Goal: Task Accomplishment & Management: Manage account settings

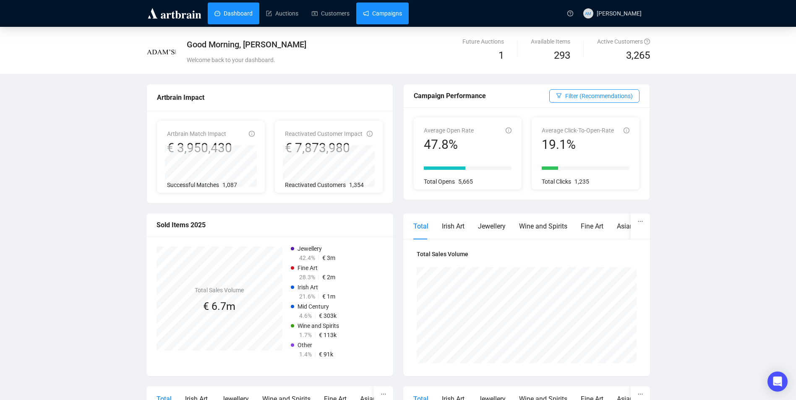
click at [384, 16] on link "Campaigns" at bounding box center [382, 14] width 39 height 22
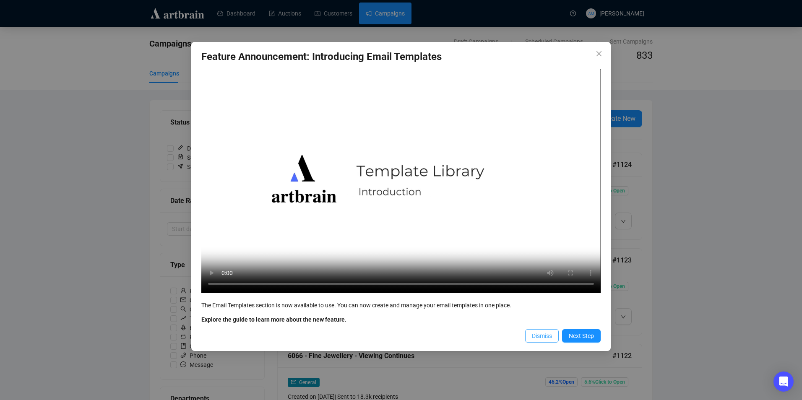
click at [543, 331] on button "Dismiss" at bounding box center [542, 335] width 34 height 13
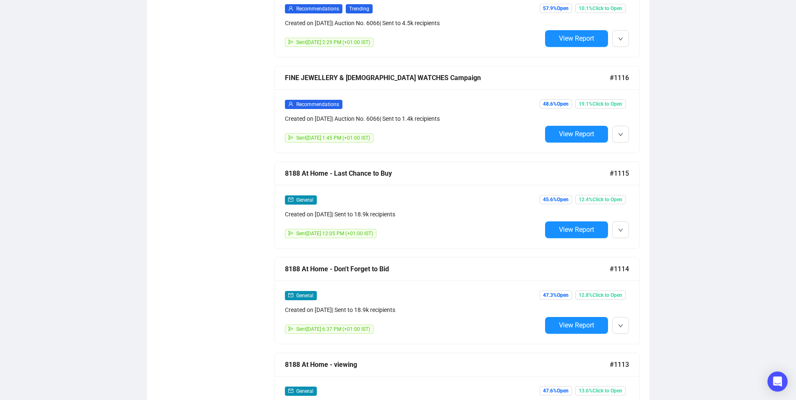
scroll to position [798, 0]
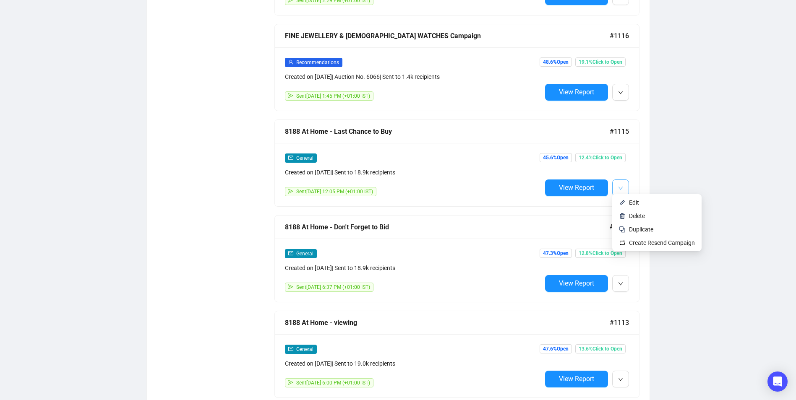
click at [625, 186] on button "button" at bounding box center [620, 188] width 17 height 17
click at [628, 202] on li "Edit" at bounding box center [657, 202] width 86 height 13
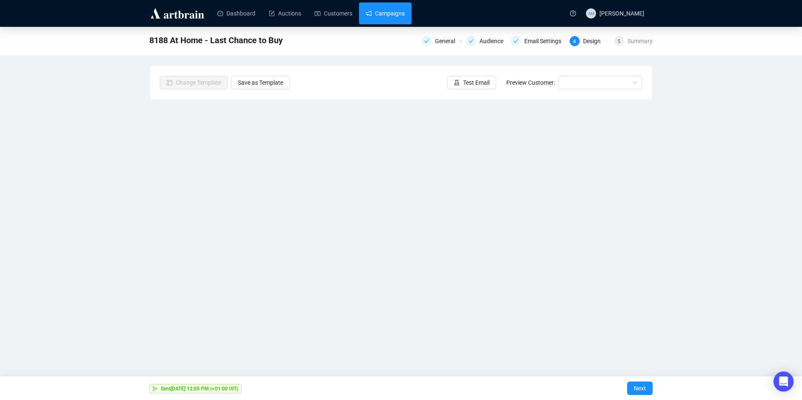
click at [375, 10] on link "Campaigns" at bounding box center [385, 14] width 39 height 22
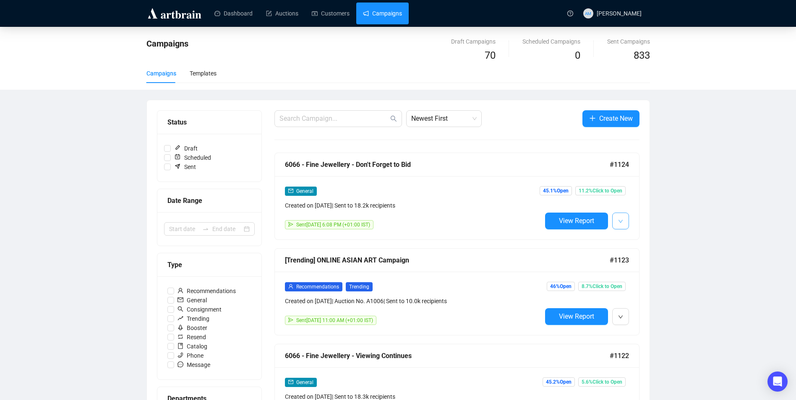
click at [625, 222] on button "button" at bounding box center [620, 221] width 17 height 17
click at [650, 268] on span "Duplicate" at bounding box center [641, 266] width 24 height 7
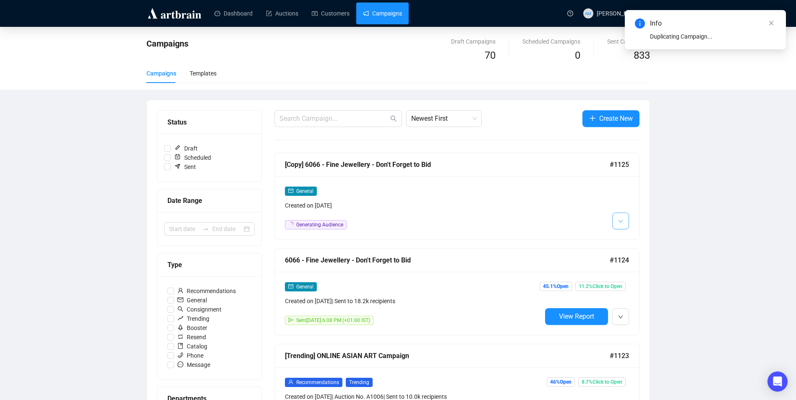
click at [620, 219] on icon "down" at bounding box center [620, 221] width 5 height 5
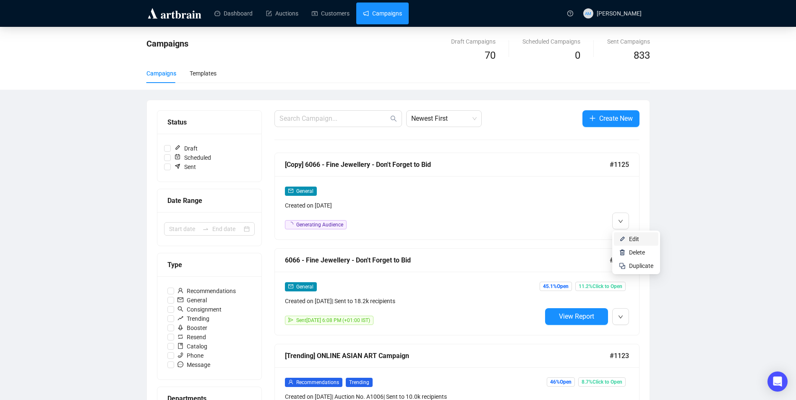
click at [644, 241] on span "Edit" at bounding box center [641, 239] width 24 height 9
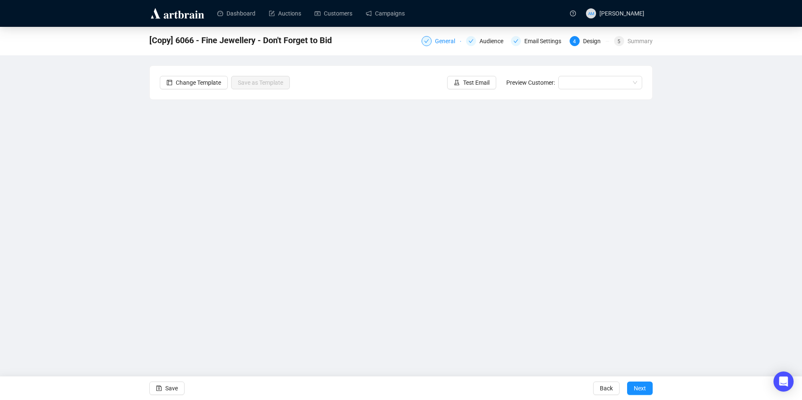
click at [430, 40] on div at bounding box center [427, 41] width 10 height 10
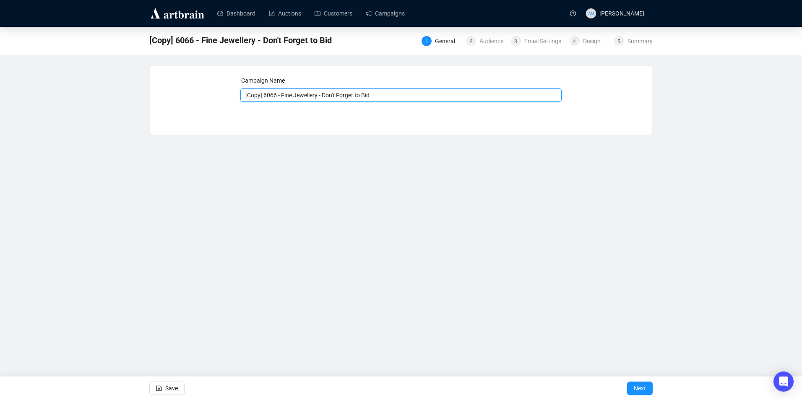
click at [263, 94] on input "[Copy] 6066 - Fine Jewellery - Don't Forget to Bid" at bounding box center [401, 95] width 322 height 13
drag, startPoint x: 356, startPoint y: 95, endPoint x: 305, endPoint y: 91, distance: 51.0
click at [305, 91] on input "6066 - Fine Jewellery - Don't Forget to Bid" at bounding box center [401, 95] width 322 height 13
type input "6066 - Fine Jewellery - Last Chance to Buy"
click at [172, 387] on span "Save" at bounding box center [171, 388] width 13 height 23
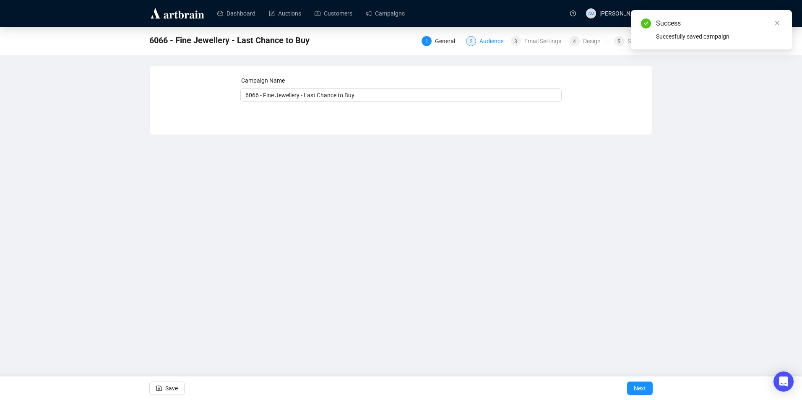
click at [490, 42] on div "Audience" at bounding box center [494, 41] width 29 height 10
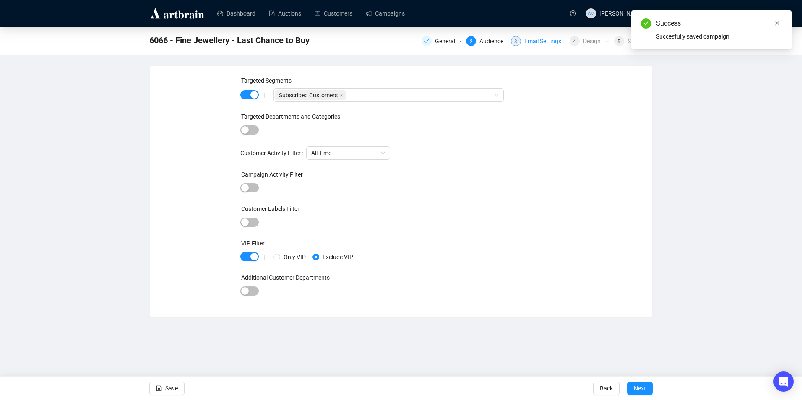
click at [521, 42] on div "3" at bounding box center [516, 41] width 10 height 10
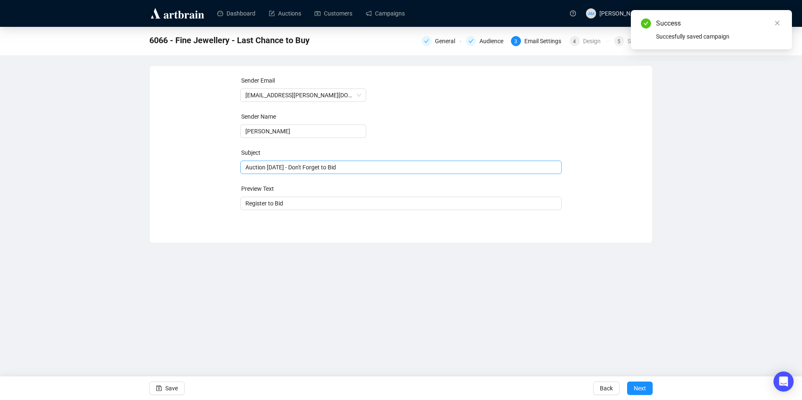
click at [356, 167] on span "Auction [DATE] - Don't Forget to Bid" at bounding box center [401, 167] width 322 height 7
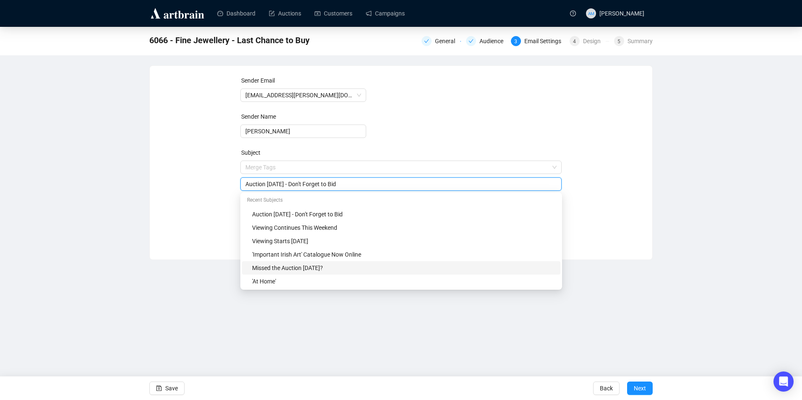
click at [331, 265] on div "Missed the Auction [DATE]?" at bounding box center [403, 267] width 303 height 9
type input "Missed the Auction [DATE]?"
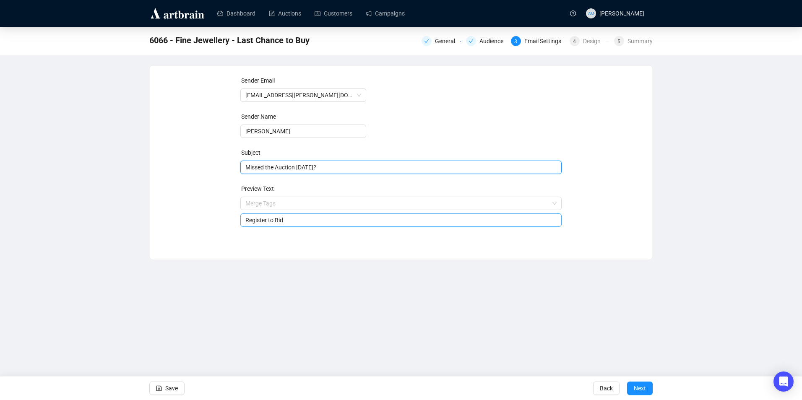
click at [317, 216] on input "Register to Bid" at bounding box center [401, 220] width 312 height 9
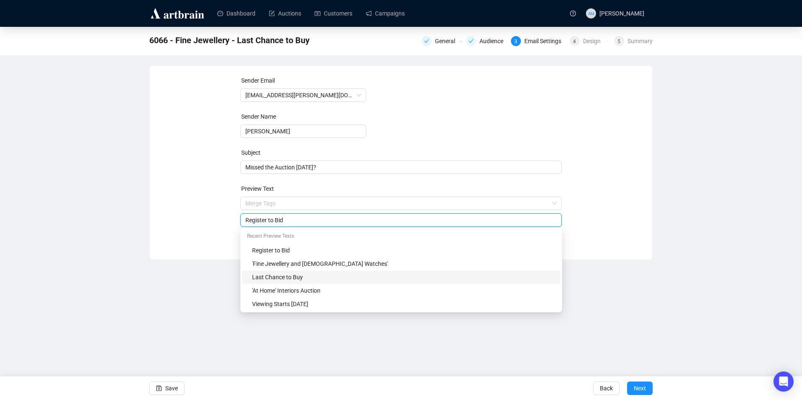
click at [328, 276] on div "Last Chance to Buy" at bounding box center [403, 277] width 303 height 9
type input "Last Chance to Buy"
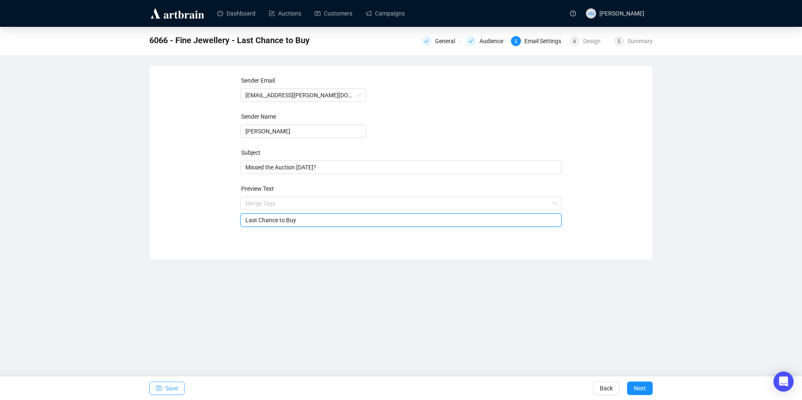
click at [176, 383] on span "Save" at bounding box center [171, 388] width 13 height 23
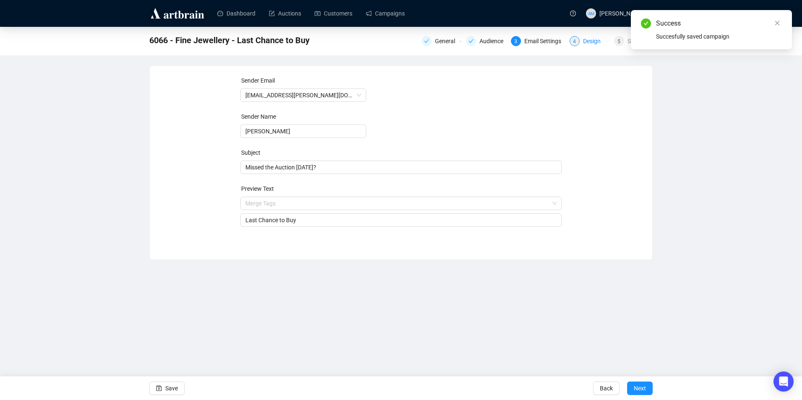
click at [576, 43] on span "4" at bounding box center [574, 42] width 3 height 6
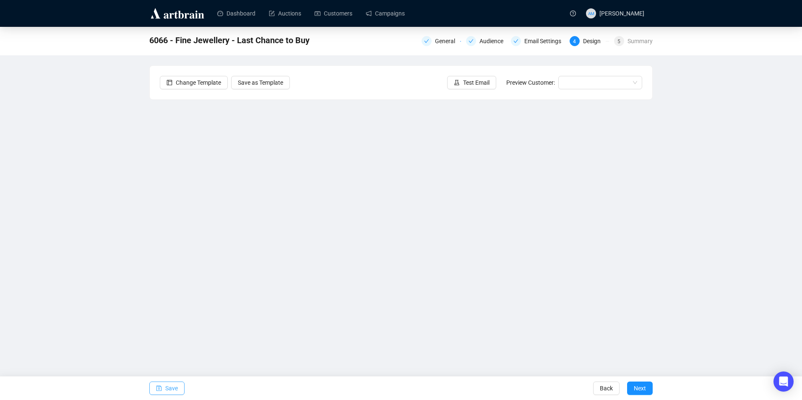
click at [180, 385] on button "Save" at bounding box center [166, 388] width 35 height 13
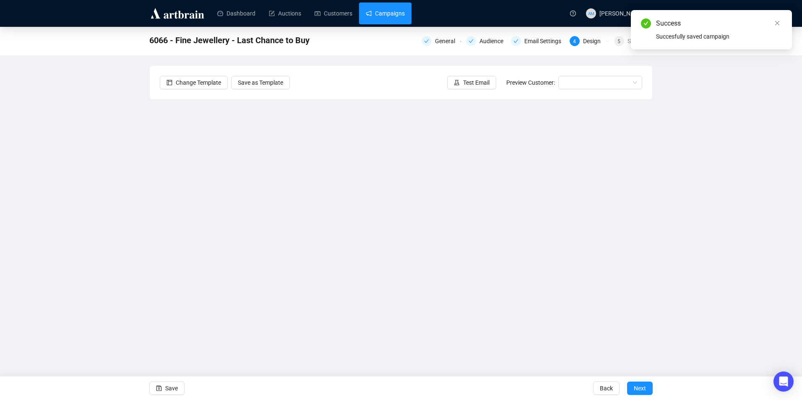
click at [401, 14] on link "Campaigns" at bounding box center [385, 14] width 39 height 22
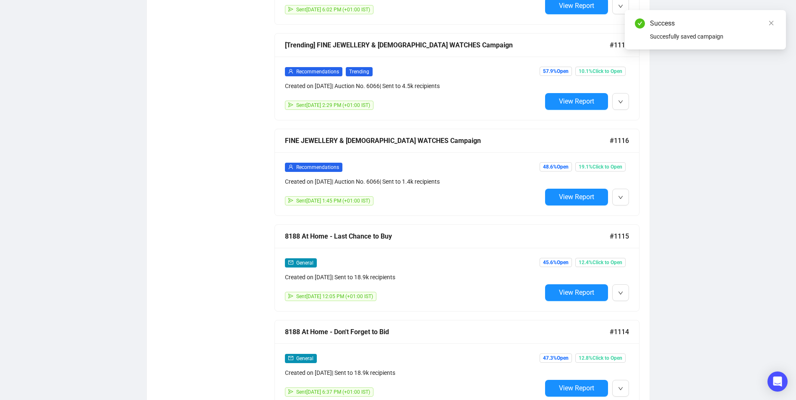
scroll to position [798, 0]
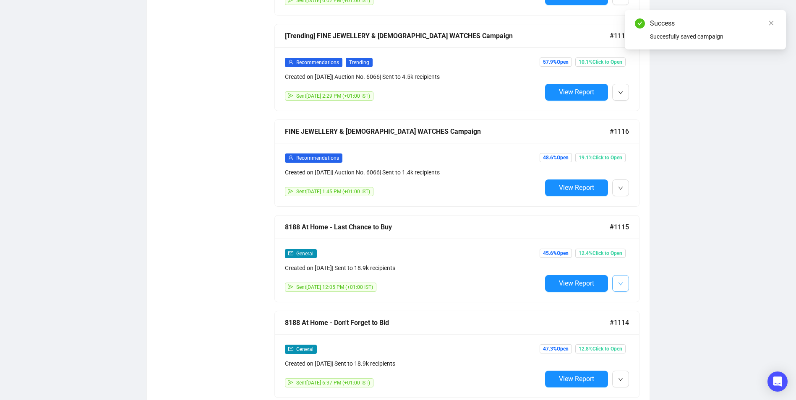
click at [624, 287] on button "button" at bounding box center [620, 283] width 17 height 17
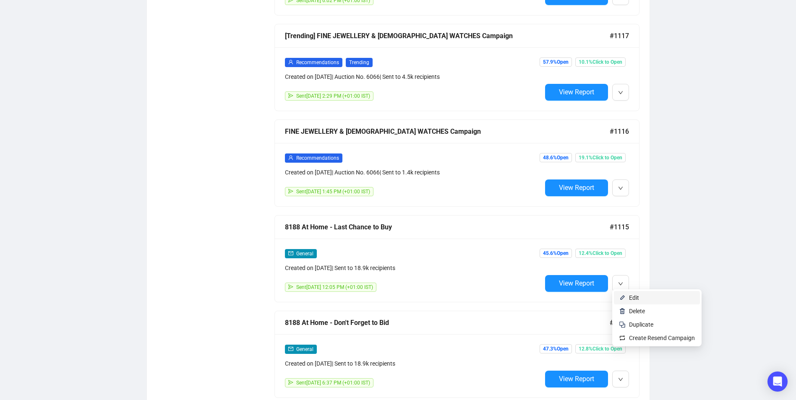
click at [630, 297] on span "Edit" at bounding box center [634, 298] width 10 height 7
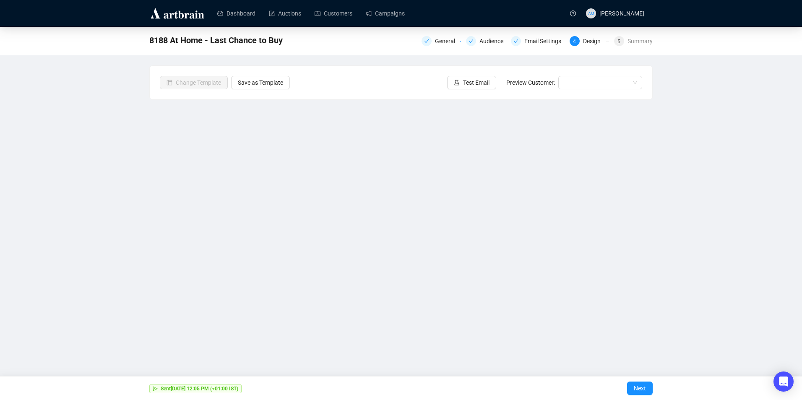
click at [379, 1] on div "Dashboard Auctions Customers Campaigns" at bounding box center [386, 13] width 357 height 26
click at [377, 7] on link "Campaigns" at bounding box center [385, 14] width 39 height 22
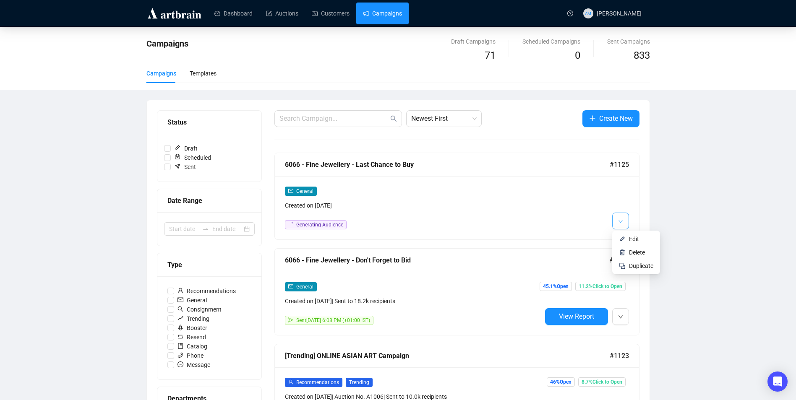
click at [624, 219] on button "button" at bounding box center [620, 221] width 17 height 17
click at [624, 236] on img at bounding box center [622, 239] width 7 height 7
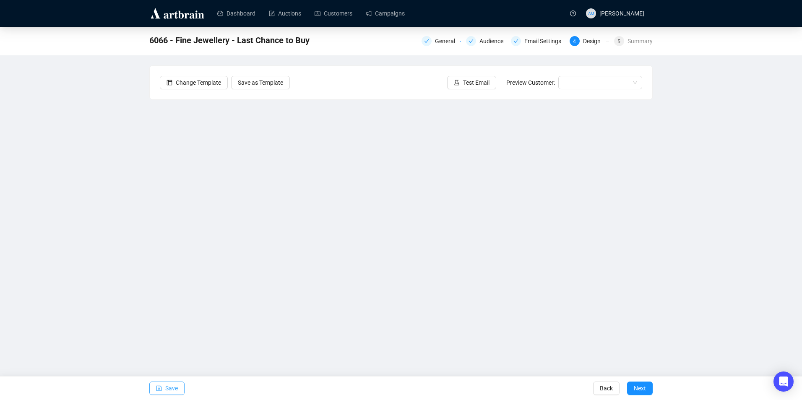
click at [165, 389] on button "Save" at bounding box center [166, 388] width 35 height 13
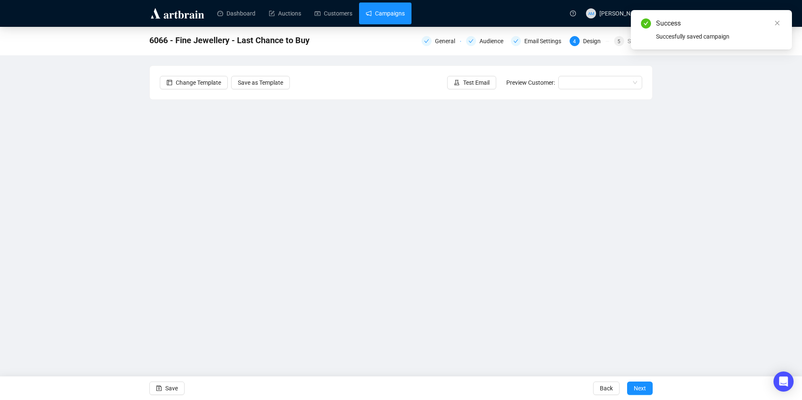
click at [385, 18] on link "Campaigns" at bounding box center [385, 14] width 39 height 22
